Goal: Task Accomplishment & Management: Complete application form

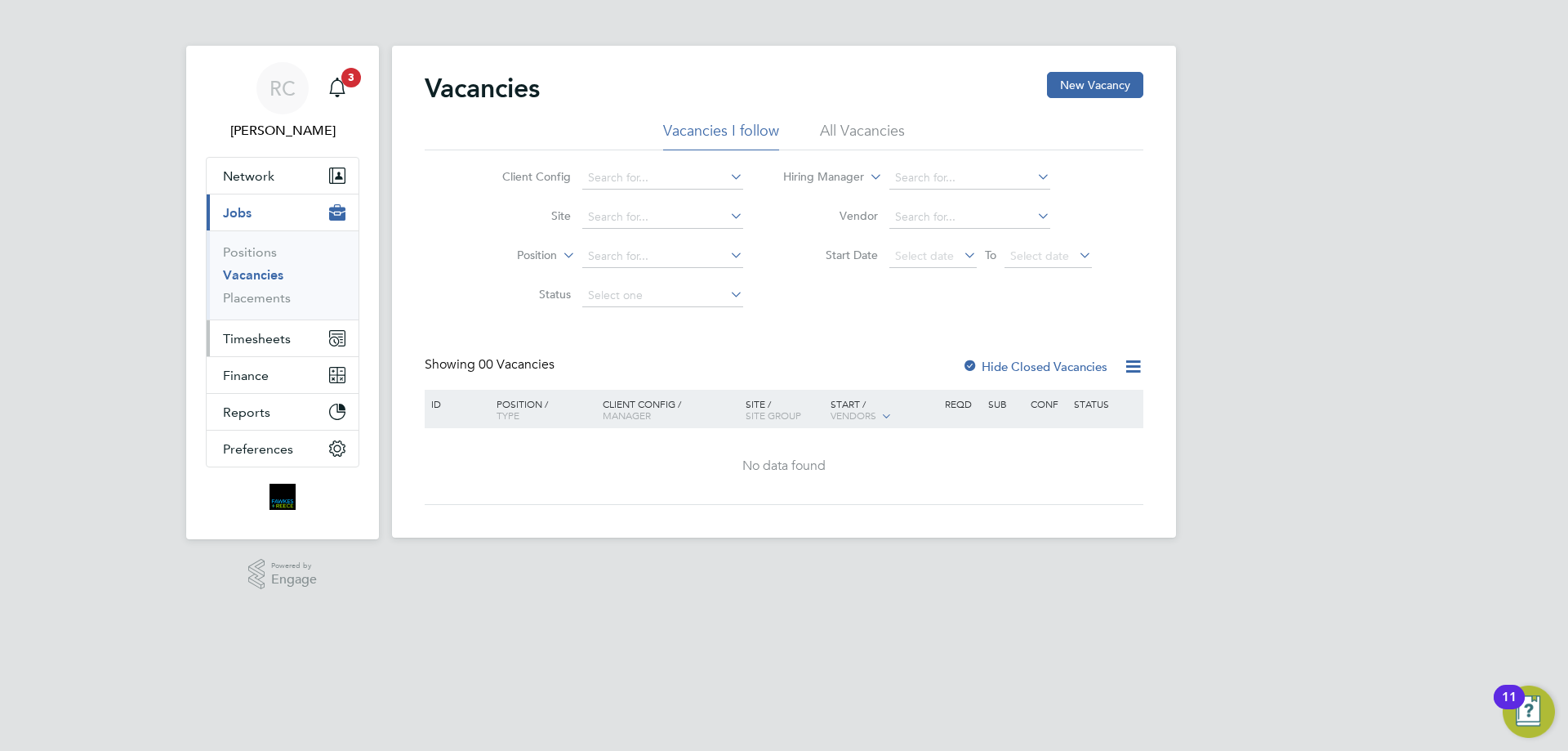
click at [254, 334] on span "Timesheets" at bounding box center [257, 338] width 68 height 16
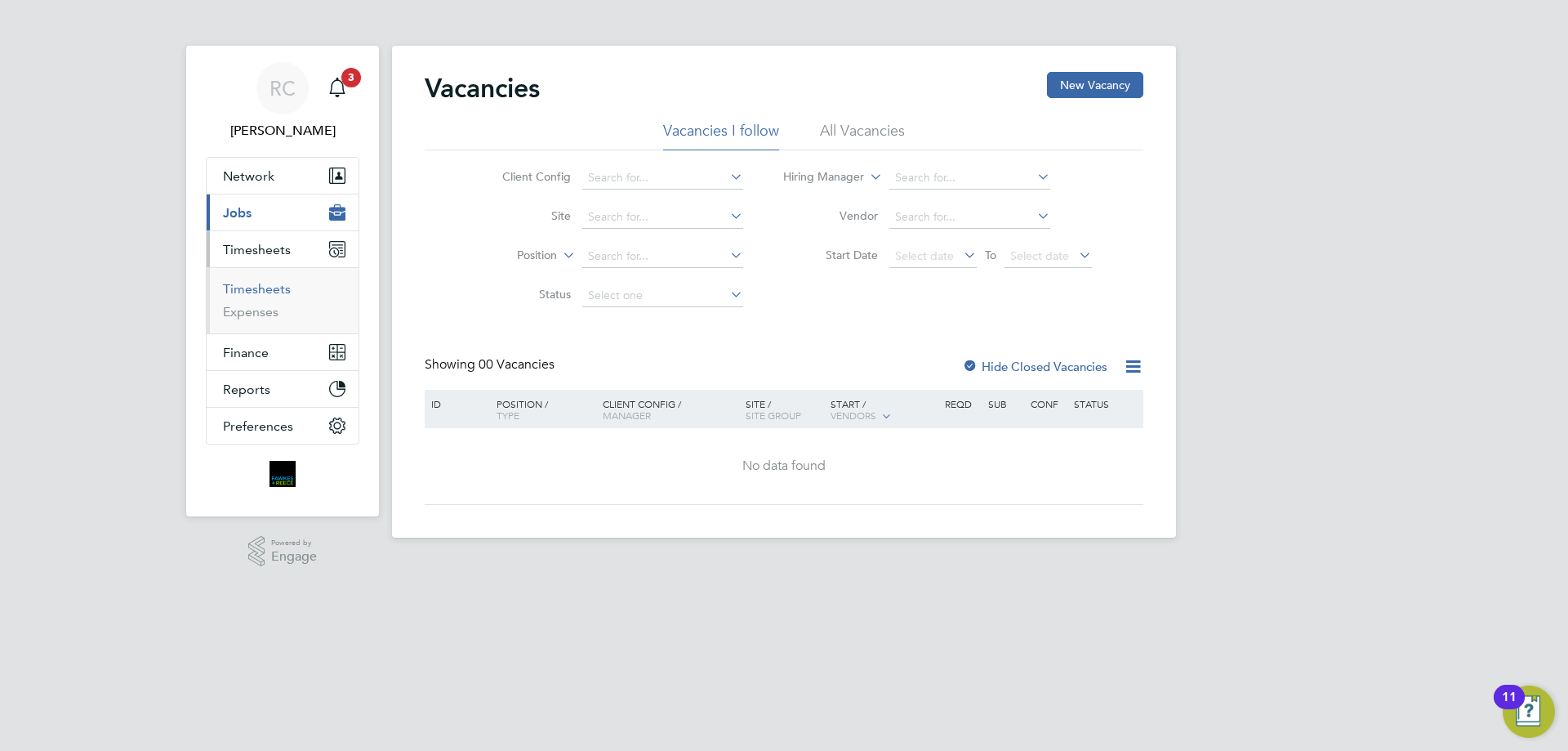
click at [254, 287] on link "Timesheets" at bounding box center [257, 288] width 68 height 16
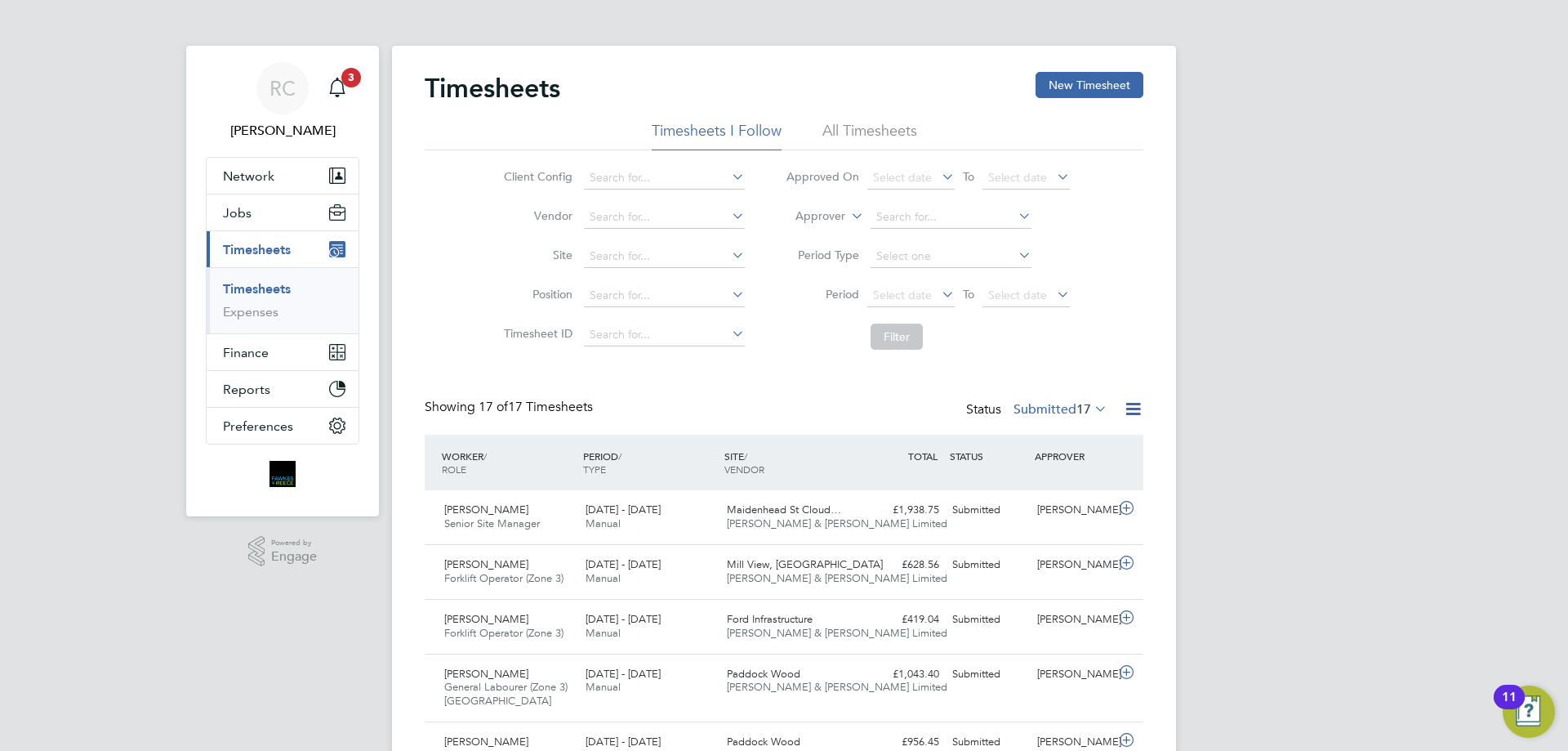
click at [265, 292] on link "Timesheets" at bounding box center [257, 288] width 68 height 16
click at [871, 118] on div "Timesheets New Timesheet" at bounding box center [784, 96] width 719 height 49
click at [869, 125] on li "All Timesheets" at bounding box center [869, 136] width 94 height 29
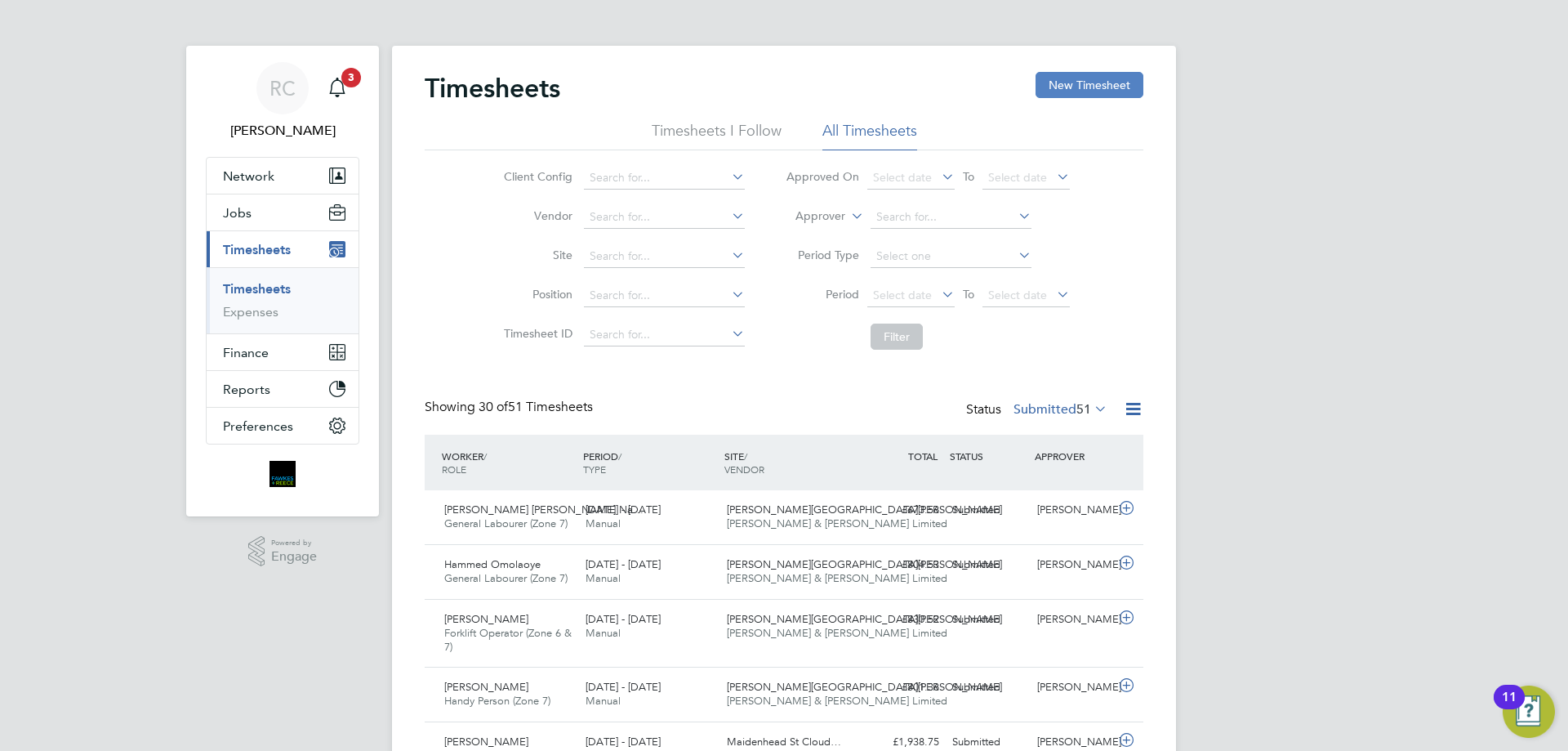
click at [1051, 86] on button "New Timesheet" at bounding box center [1089, 84] width 108 height 27
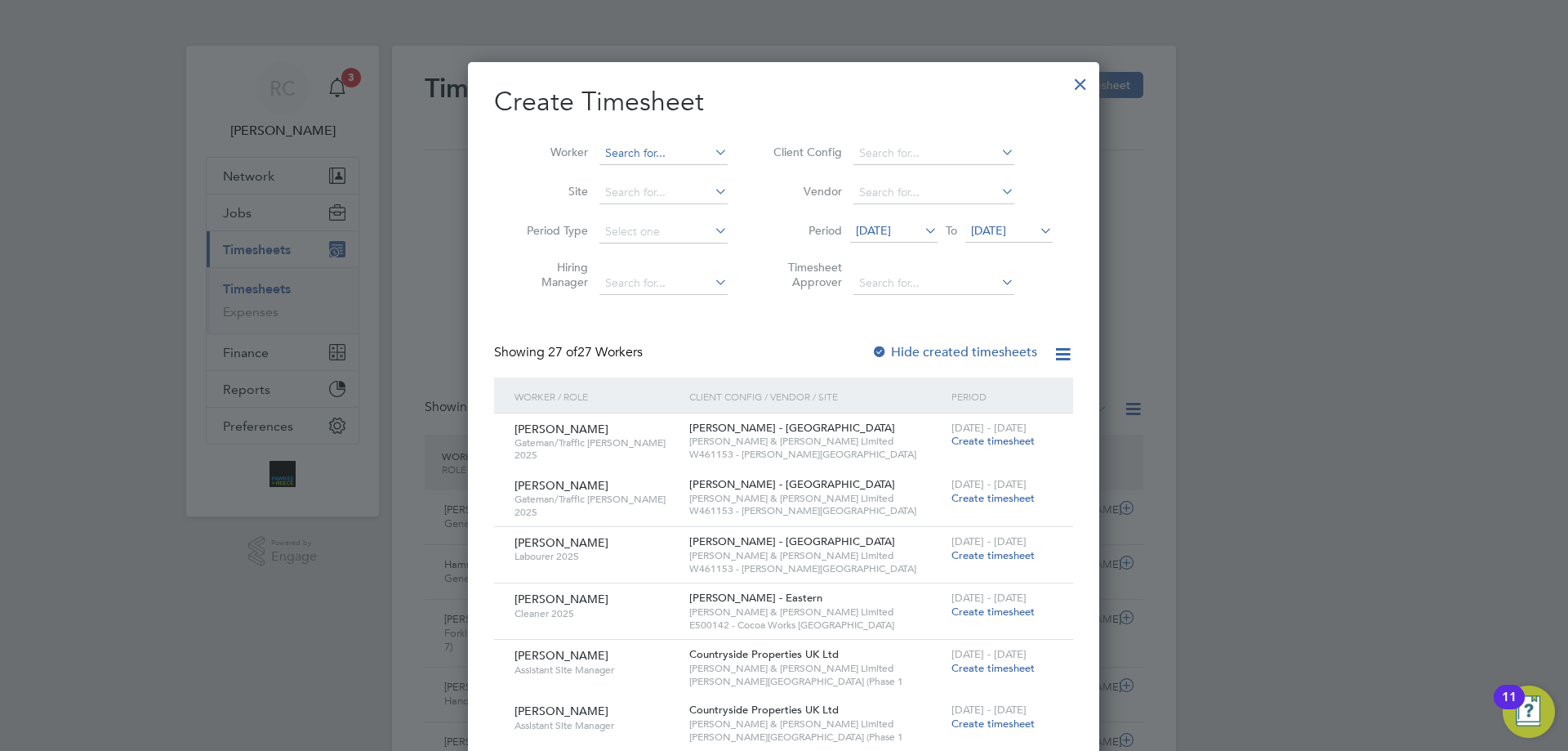
click at [609, 149] on input at bounding box center [664, 153] width 128 height 23
click at [699, 180] on b "Meac" at bounding box center [714, 175] width 29 height 14
type input "Michael Meachen"
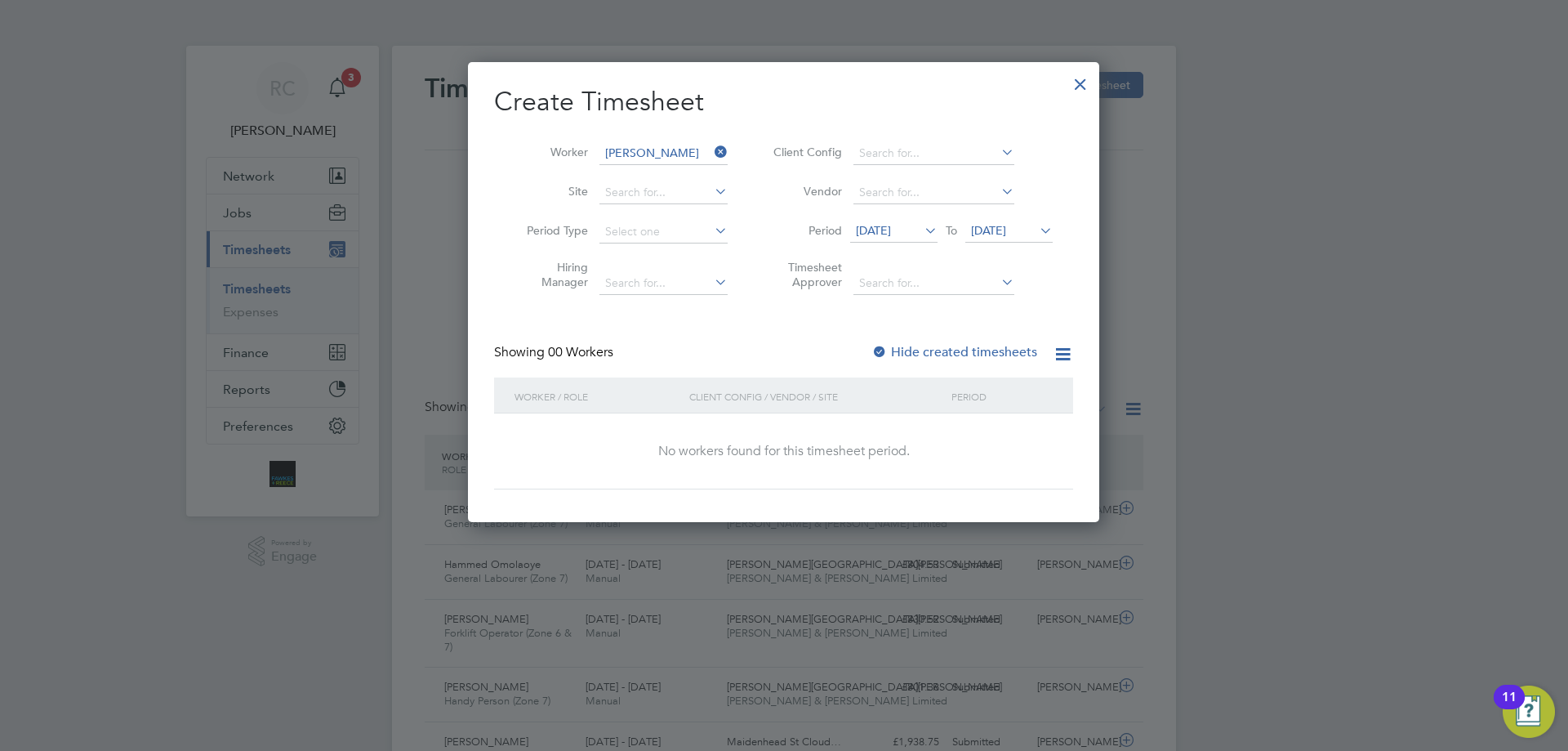
click at [886, 350] on div at bounding box center [880, 353] width 16 height 16
click at [1006, 227] on span "26 Aug 2025" at bounding box center [989, 231] width 35 height 15
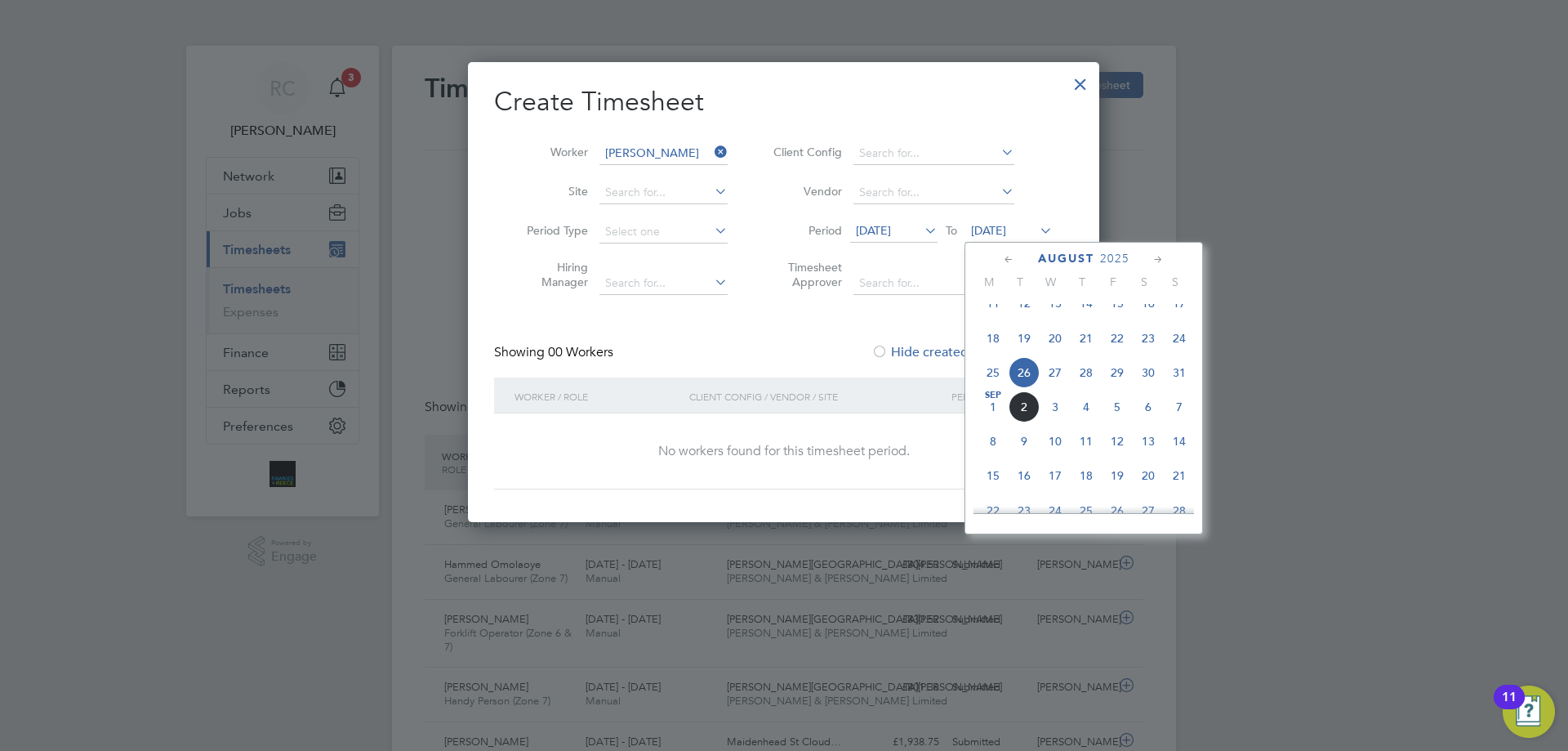
click at [1170, 382] on span "31" at bounding box center [1179, 373] width 31 height 31
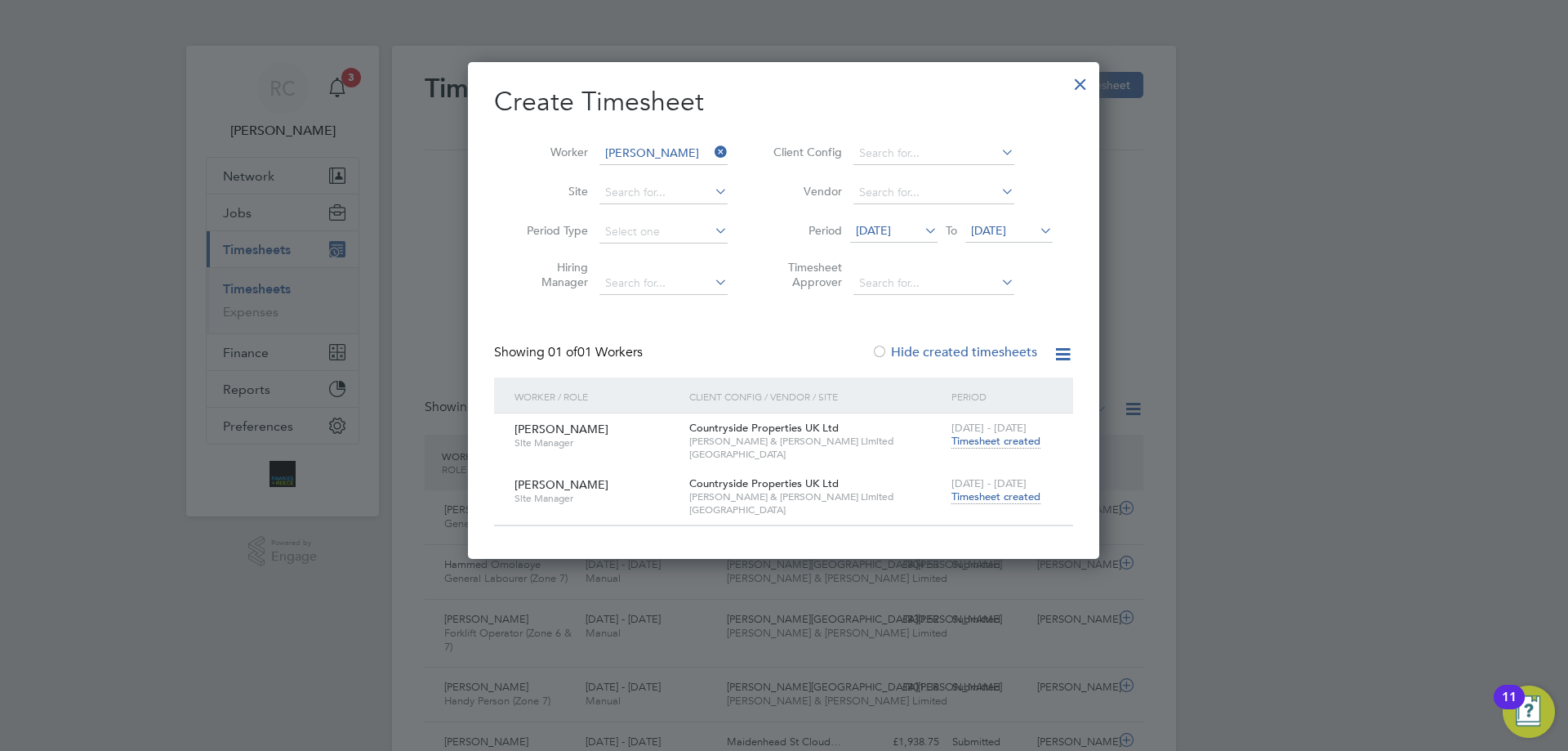
click at [973, 502] on span "Timesheet created" at bounding box center [995, 496] width 89 height 15
